Goal: Transaction & Acquisition: Purchase product/service

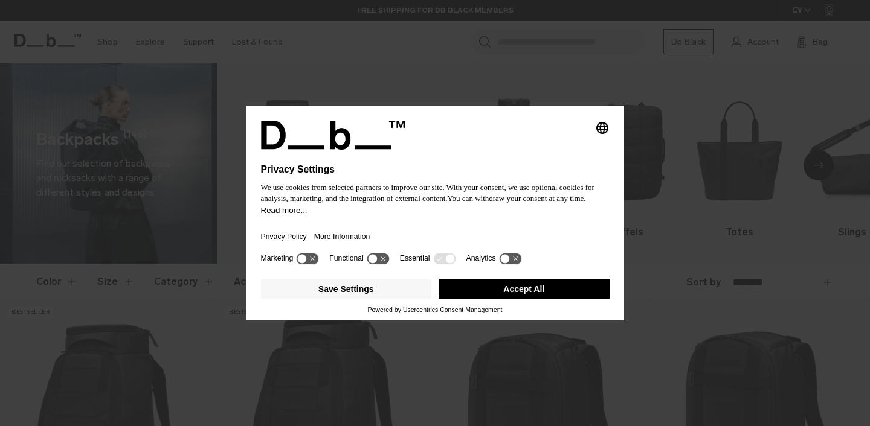
click at [547, 291] on button "Accept All" at bounding box center [523, 289] width 171 height 19
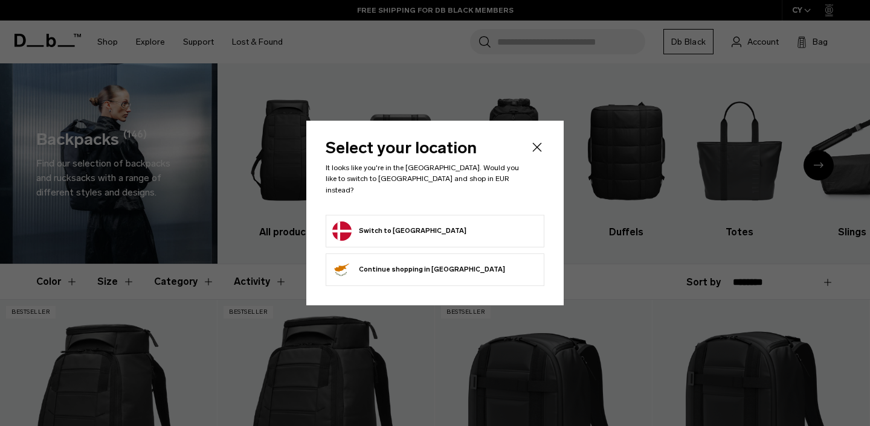
click at [405, 222] on button "Switch to Denmark" at bounding box center [399, 231] width 134 height 19
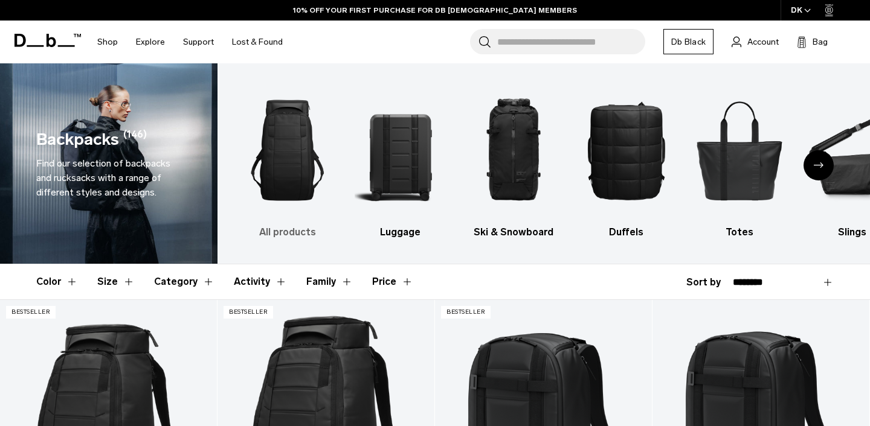
click at [289, 169] on img "1 / 10" at bounding box center [288, 151] width 92 height 138
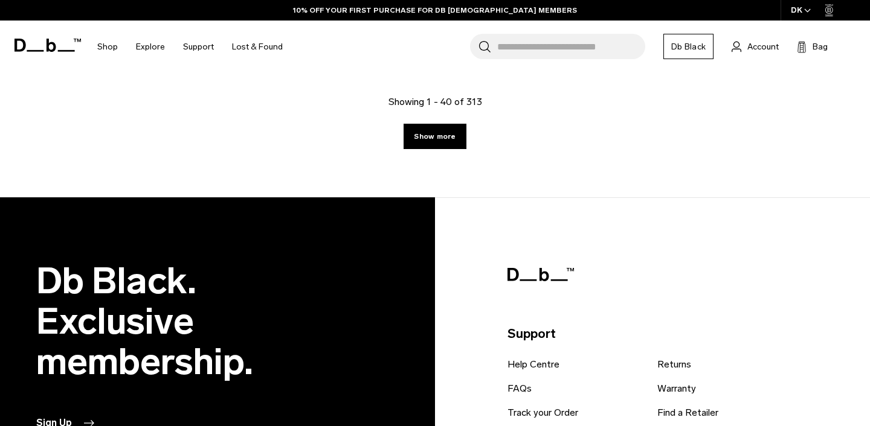
scroll to position [3900, 0]
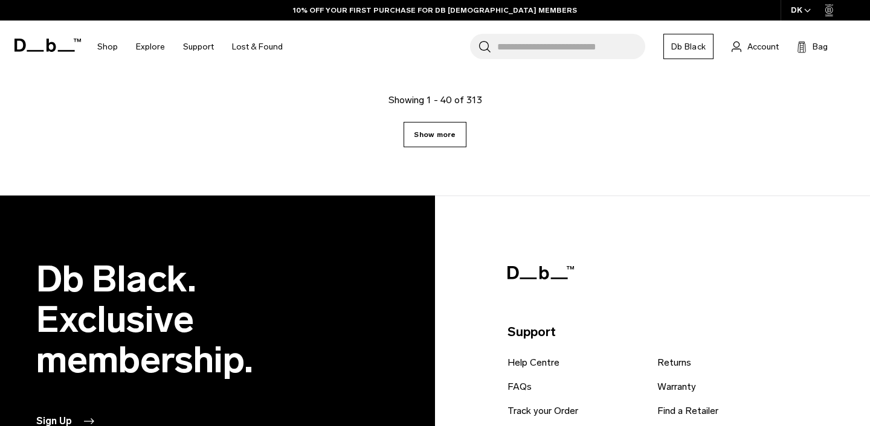
click at [430, 135] on link "Show more" at bounding box center [434, 134] width 62 height 25
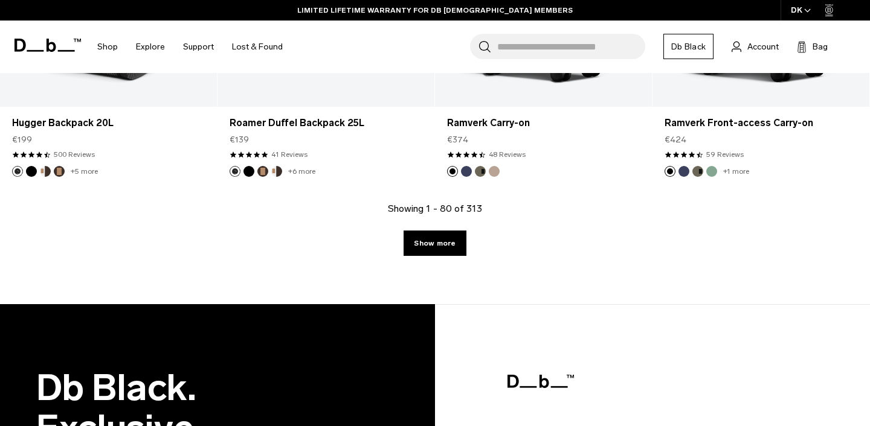
scroll to position [7218, 0]
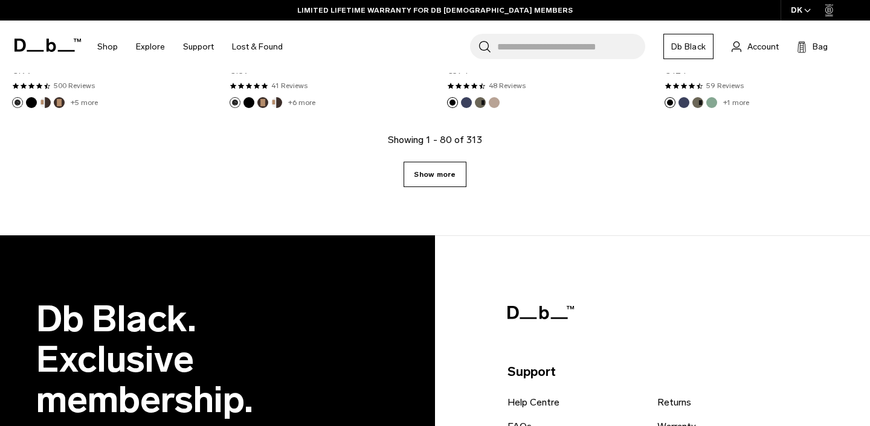
click at [448, 180] on link "Show more" at bounding box center [434, 174] width 62 height 25
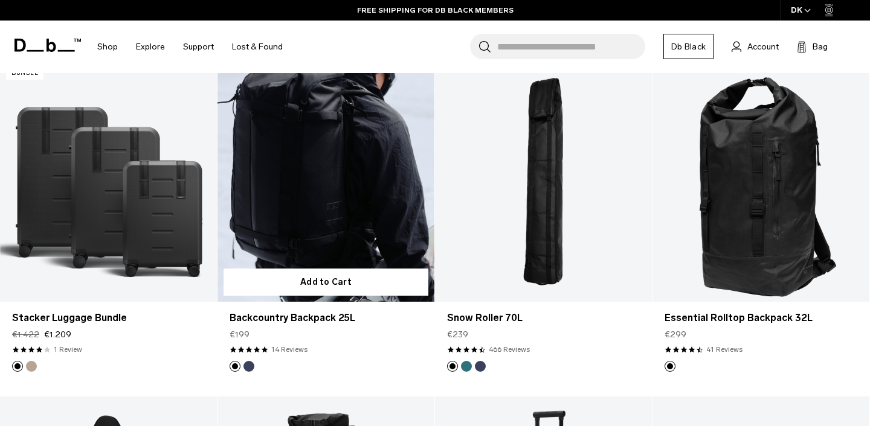
scroll to position [8585, 0]
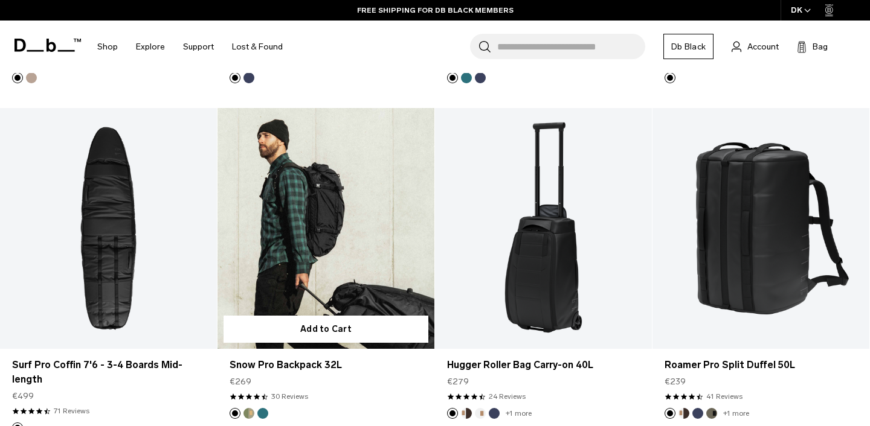
click at [249, 411] on button "Db x Beyond Medals" at bounding box center [248, 413] width 11 height 11
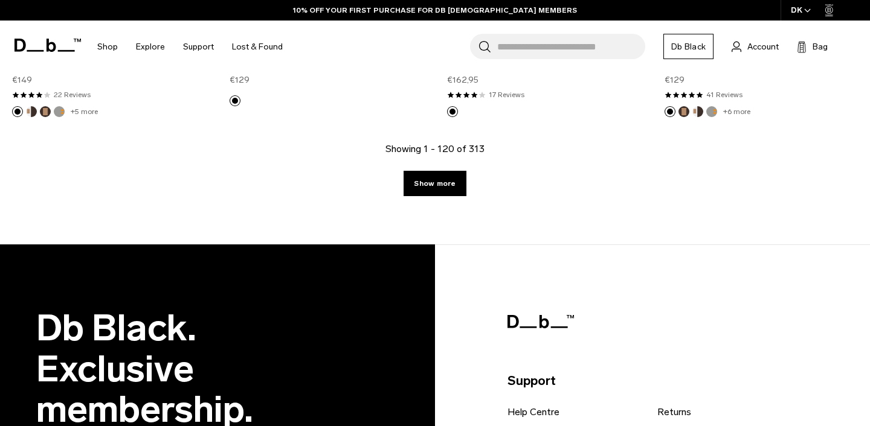
scroll to position [10582, 0]
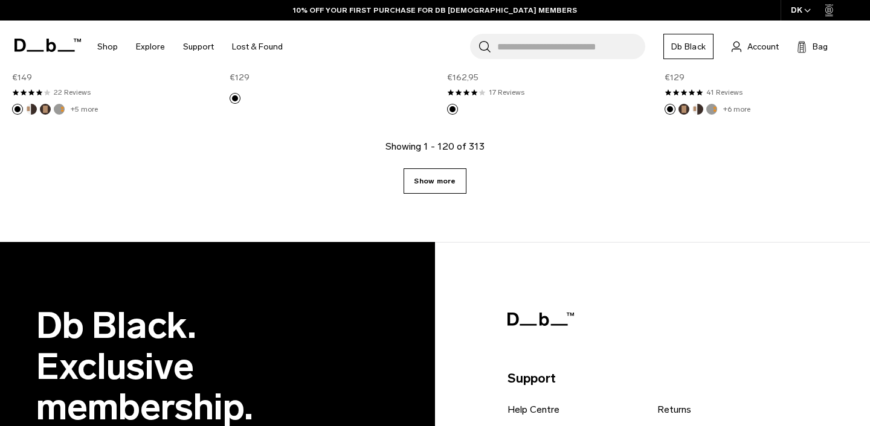
click at [452, 169] on link "Show more" at bounding box center [434, 181] width 62 height 25
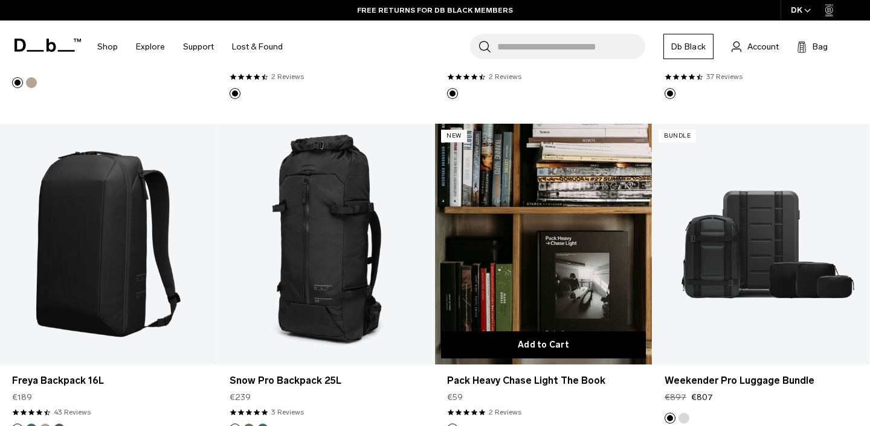
scroll to position [11976, 0]
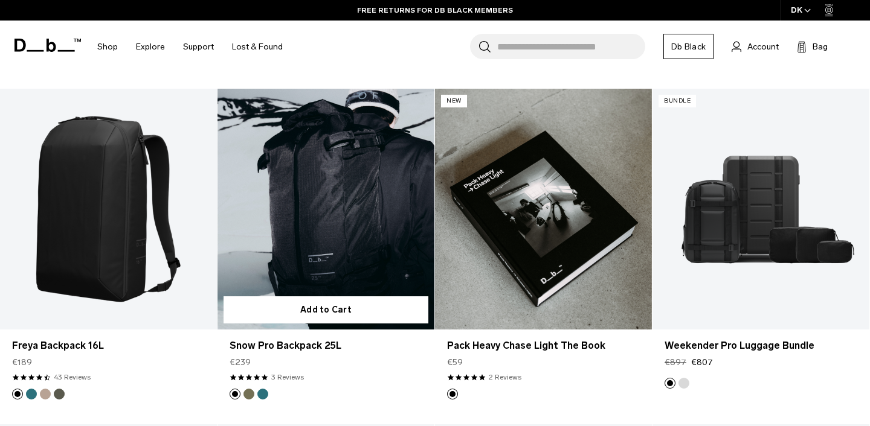
click at [248, 389] on button "Mash Green" at bounding box center [248, 394] width 11 height 11
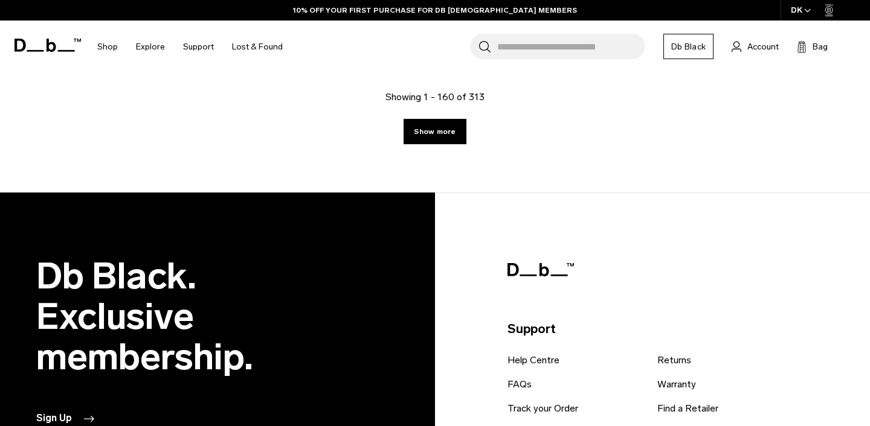
scroll to position [14006, 0]
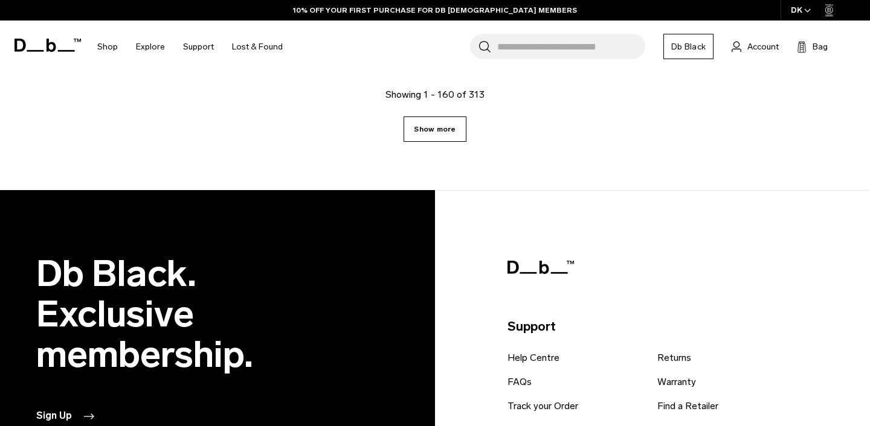
click at [417, 117] on link "Show more" at bounding box center [434, 129] width 62 height 25
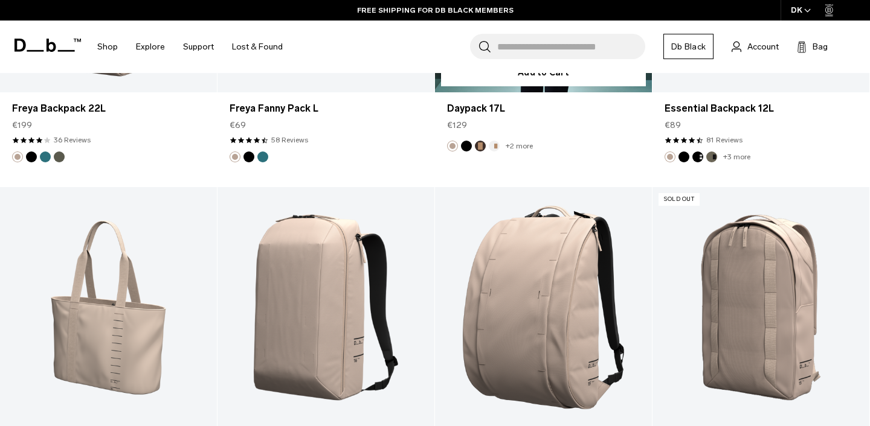
scroll to position [16595, 0]
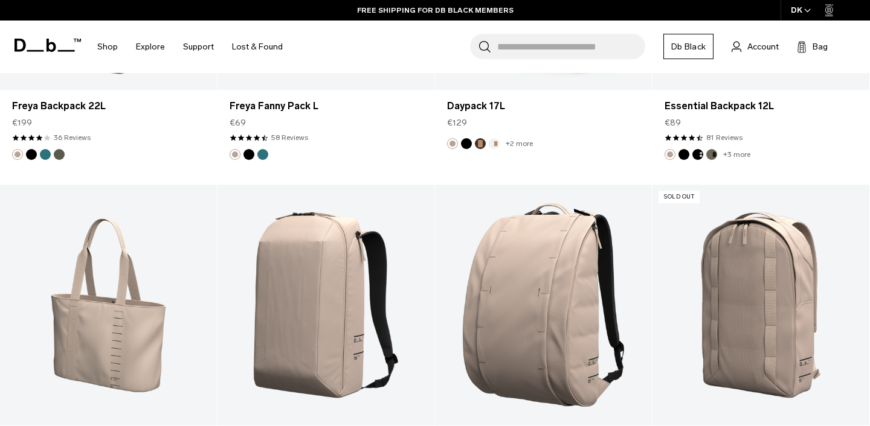
click at [528, 47] on input "Search for Bags, Luggage..." at bounding box center [571, 46] width 148 height 25
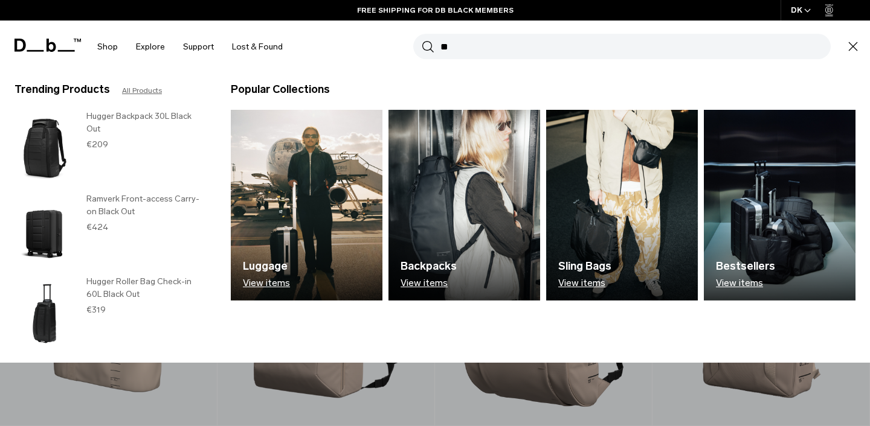
type input "**"
click at [422, 40] on button "Search" at bounding box center [428, 46] width 13 height 13
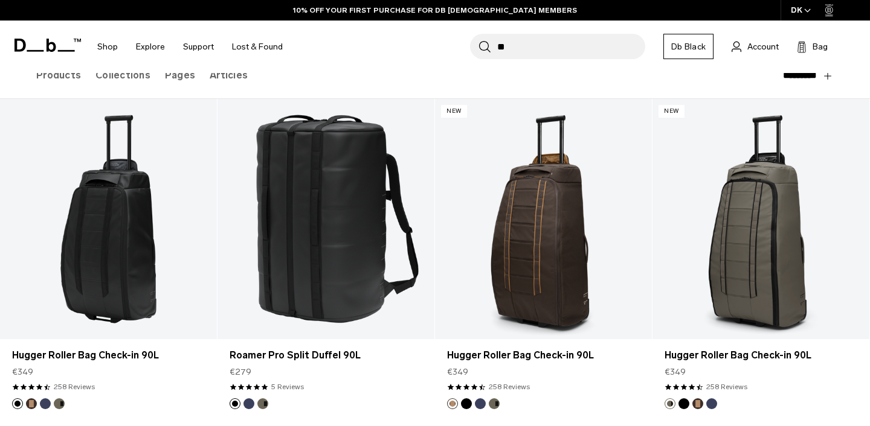
scroll to position [155, 0]
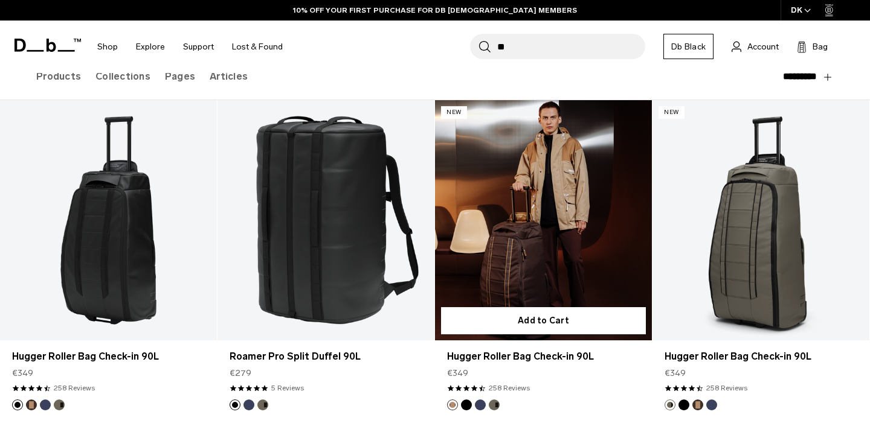
click at [510, 231] on link "Hugger Roller Bag Check-in 90L" at bounding box center [543, 220] width 217 height 241
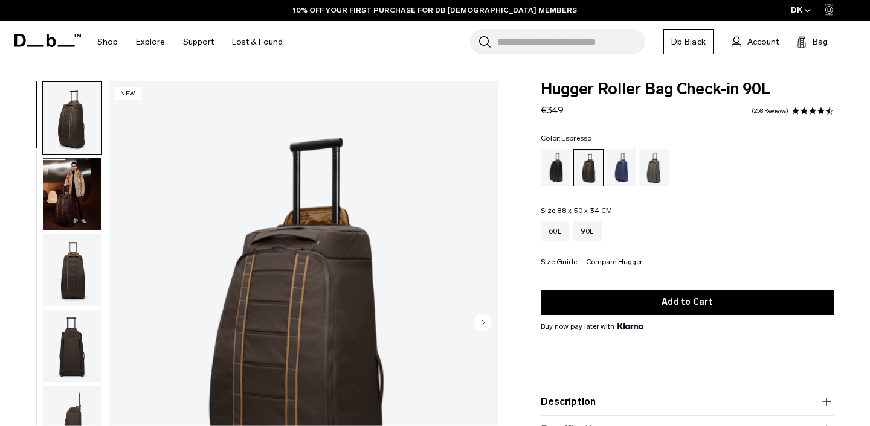
click at [70, 266] on img "button" at bounding box center [72, 270] width 59 height 72
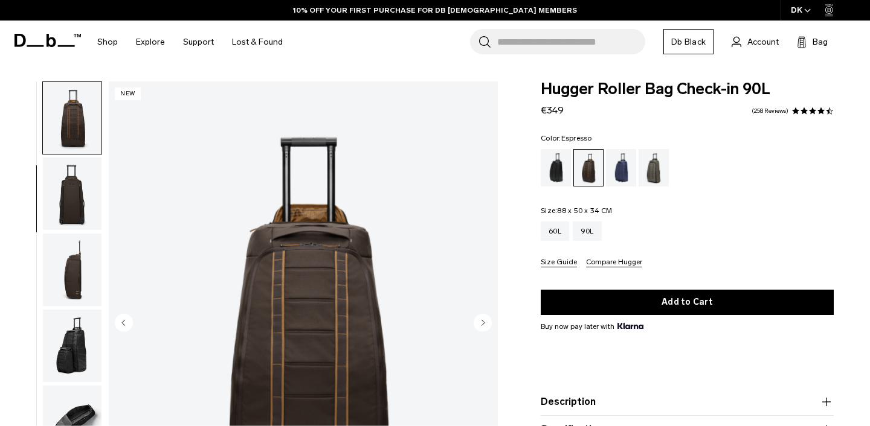
click at [82, 207] on img "button" at bounding box center [72, 194] width 59 height 72
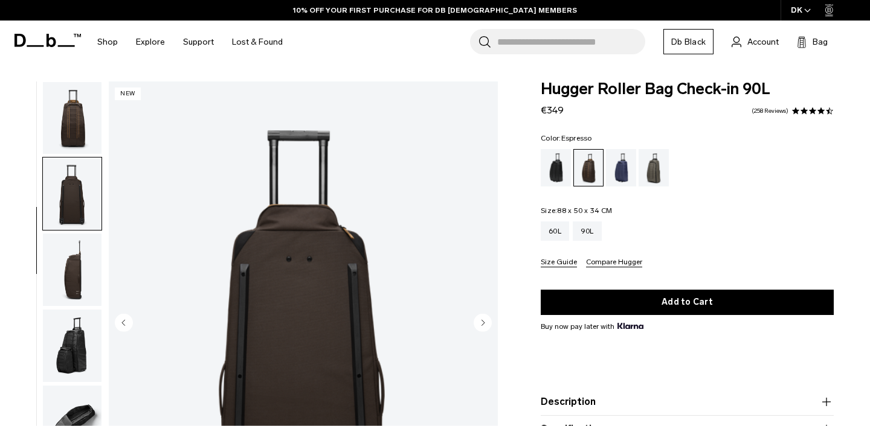
scroll to position [217, 0]
